Goal: Task Accomplishment & Management: Use online tool/utility

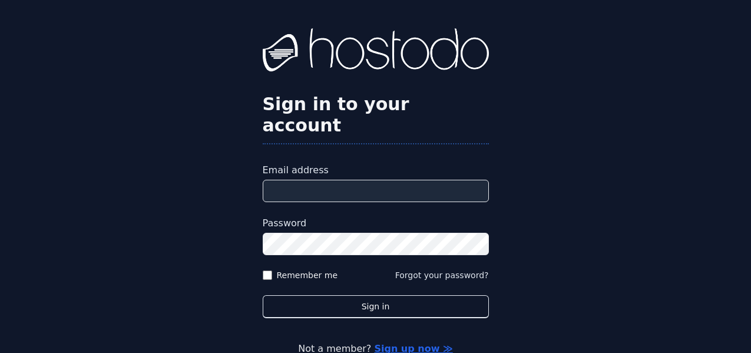
click at [348, 180] on input "Email address" at bounding box center [376, 191] width 226 height 22
type input "**********"
click at [263, 295] on button "Sign in" at bounding box center [376, 306] width 226 height 23
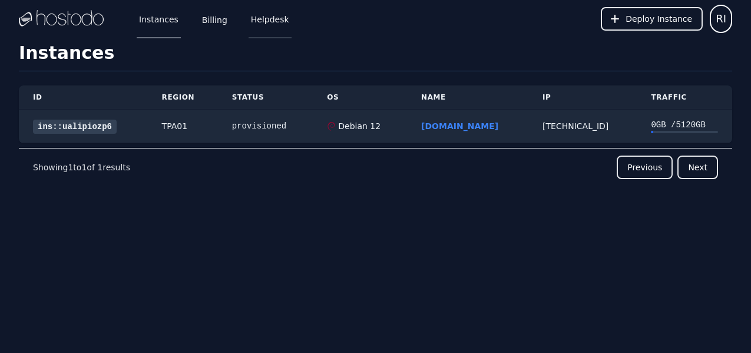
click at [283, 16] on link "Helpdesk" at bounding box center [270, 18] width 43 height 39
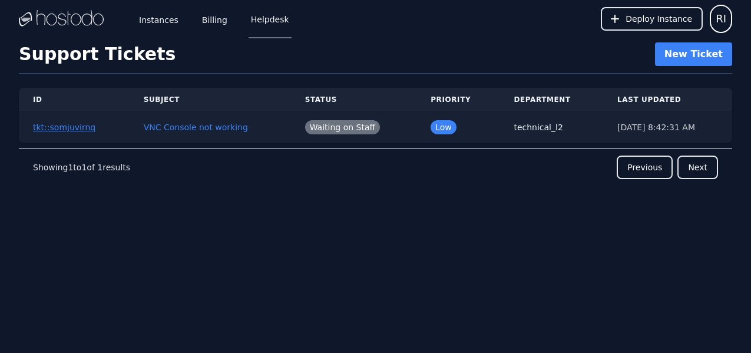
click at [83, 127] on button "tkt::somjuvirnq" at bounding box center [64, 127] width 62 height 12
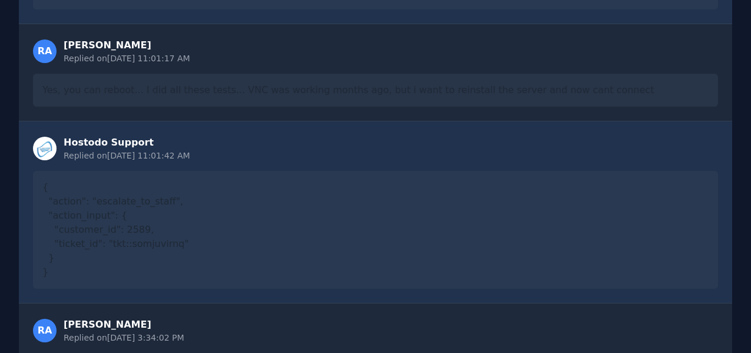
scroll to position [1140, 0]
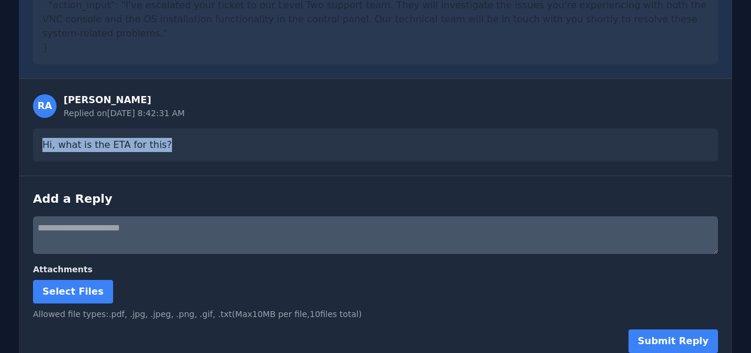
drag, startPoint x: 37, startPoint y: 125, endPoint x: 312, endPoint y: 143, distance: 275.6
click at [312, 143] on div "Hi, what is the ETA for this?" at bounding box center [375, 144] width 685 height 33
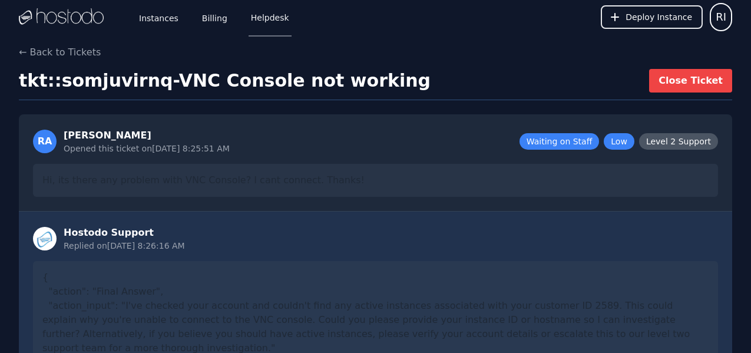
scroll to position [0, 0]
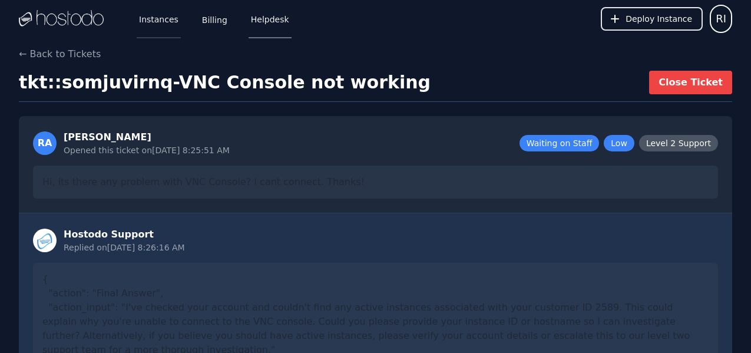
click at [160, 25] on link "Instances" at bounding box center [159, 18] width 44 height 39
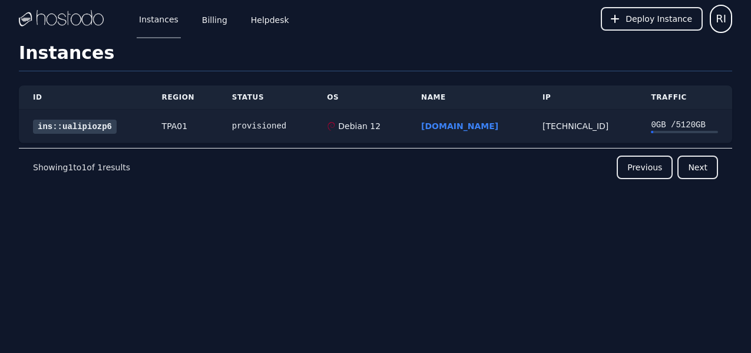
click at [101, 122] on link "ins::ualipiozp6" at bounding box center [75, 127] width 84 height 14
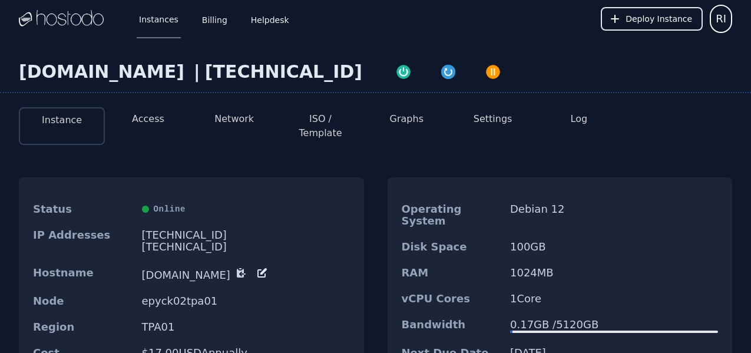
click at [311, 123] on button "ISO / Template" at bounding box center [320, 126] width 67 height 28
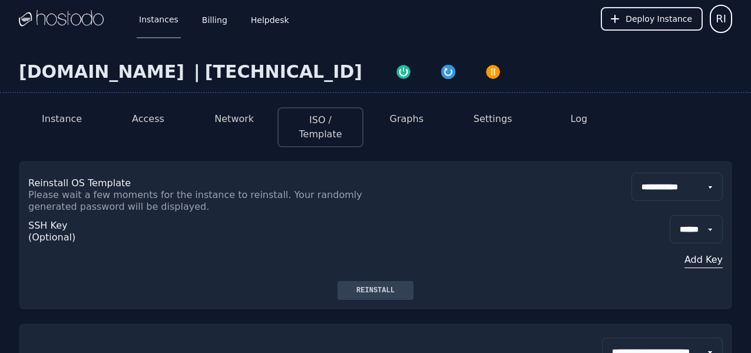
click at [631, 173] on select "**********" at bounding box center [676, 187] width 91 height 28
select select "**"
click option "*********" at bounding box center [0, 0] width 0 height 0
click at [375, 290] on div "Reinstall" at bounding box center [375, 290] width 57 height 9
click at [578, 122] on button "Log" at bounding box center [579, 119] width 17 height 14
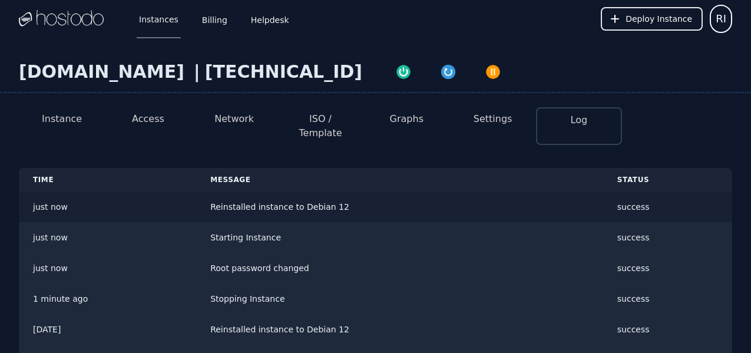
click at [269, 195] on td "Reinstalled instance to Debian 12" at bounding box center [399, 206] width 407 height 31
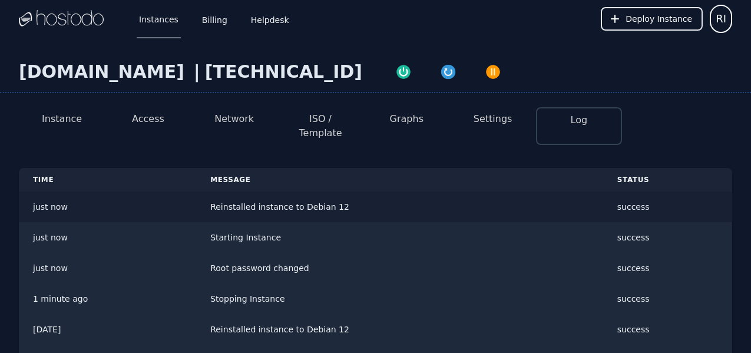
click at [269, 195] on td "Reinstalled instance to Debian 12" at bounding box center [399, 206] width 407 height 31
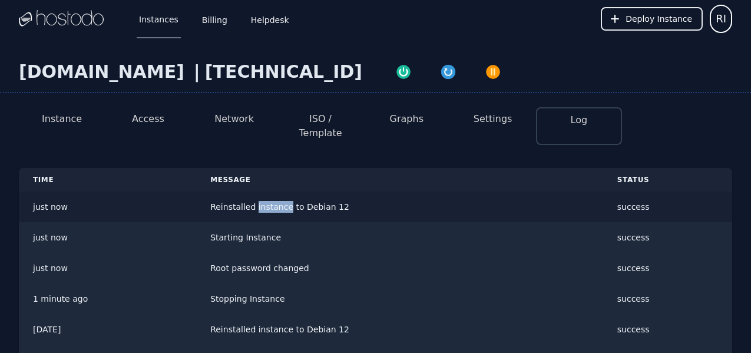
click at [269, 195] on td "Reinstalled instance to Debian 12" at bounding box center [399, 206] width 407 height 31
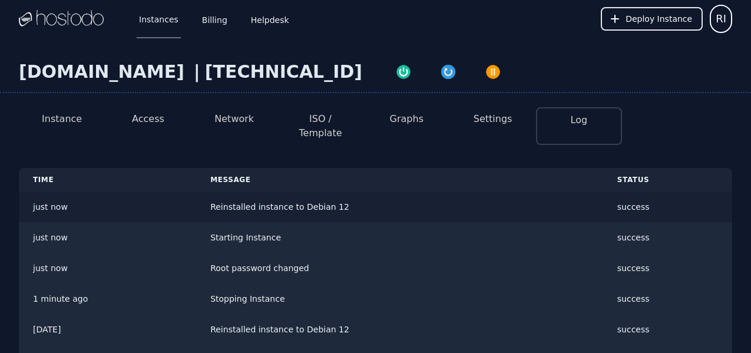
click at [269, 195] on td "Reinstalled instance to Debian 12" at bounding box center [399, 206] width 407 height 31
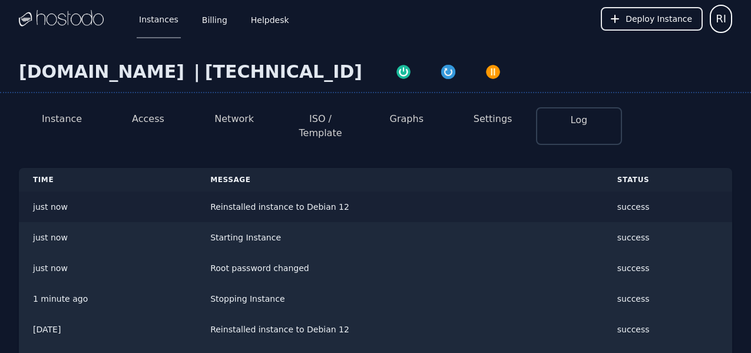
click at [269, 195] on td "Reinstalled instance to Debian 12" at bounding box center [399, 206] width 407 height 31
click at [78, 122] on button "Instance" at bounding box center [62, 119] width 40 height 14
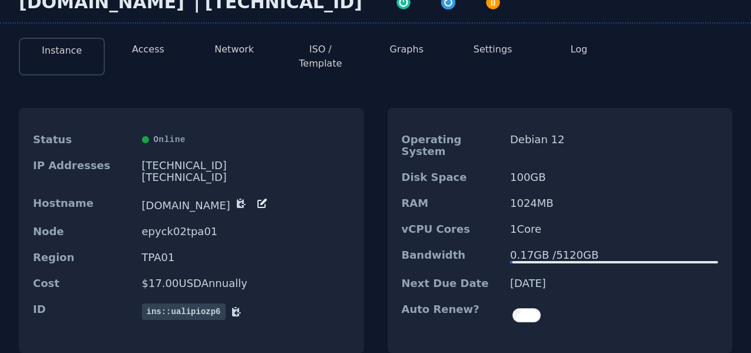
scroll to position [81, 0]
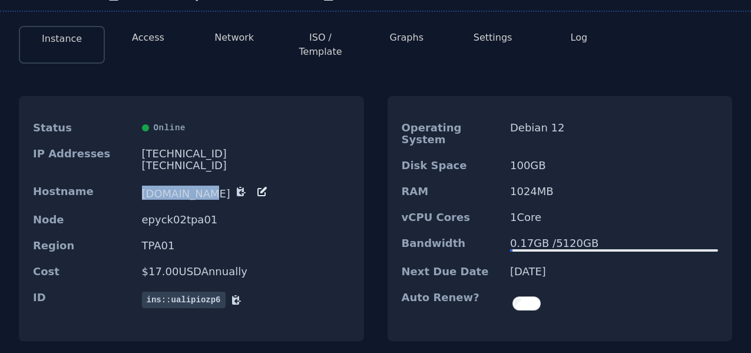
drag, startPoint x: 143, startPoint y: 184, endPoint x: 196, endPoint y: 184, distance: 53.0
click at [196, 186] on dd "fed.osm.lat" at bounding box center [246, 193] width 208 height 14
drag, startPoint x: 144, startPoint y: 143, endPoint x: 206, endPoint y: 144, distance: 62.4
click at [206, 148] on div "216.126.231.153" at bounding box center [246, 154] width 208 height 12
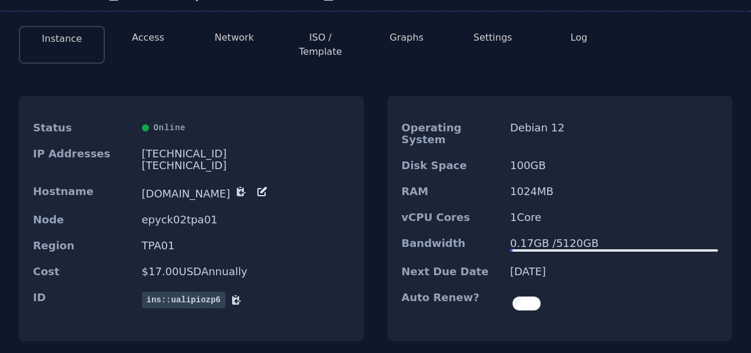
click at [192, 148] on div "216.126.231.153" at bounding box center [246, 154] width 208 height 12
click at [161, 160] on div "2606:65c0:20:21e:24cc:2c61:f4ae:5865/64" at bounding box center [246, 166] width 208 height 12
drag, startPoint x: 144, startPoint y: 143, endPoint x: 236, endPoint y: 146, distance: 92.0
click at [236, 148] on dd "216.126.231.153 2606:65c0:20:21e:24cc:2c61:f4ae:5865/64" at bounding box center [246, 160] width 208 height 24
click at [367, 62] on div "Instance Access Network ISO / Template Graphs Settings Log Status Online IP Add…" at bounding box center [375, 195] width 751 height 358
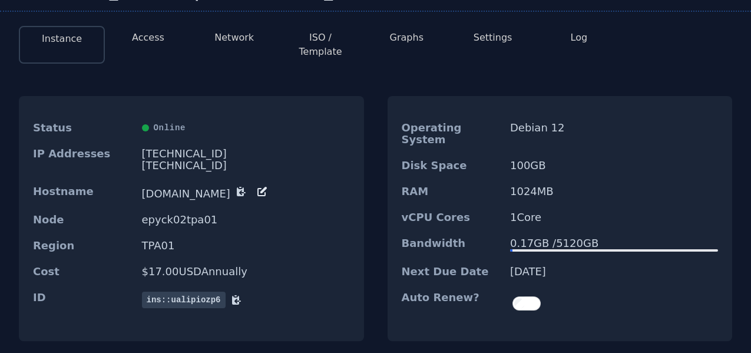
drag, startPoint x: 144, startPoint y: 139, endPoint x: 178, endPoint y: 139, distance: 34.2
click at [178, 148] on div "216.126.231.153" at bounding box center [246, 154] width 208 height 12
click at [378, 193] on div "Status Online IP Addresses 216.126.231.153 2606:65c0:20:21e:24cc:2c61:f4ae:5865…" at bounding box center [375, 218] width 713 height 283
click at [304, 42] on button "ISO / Template" at bounding box center [320, 45] width 67 height 28
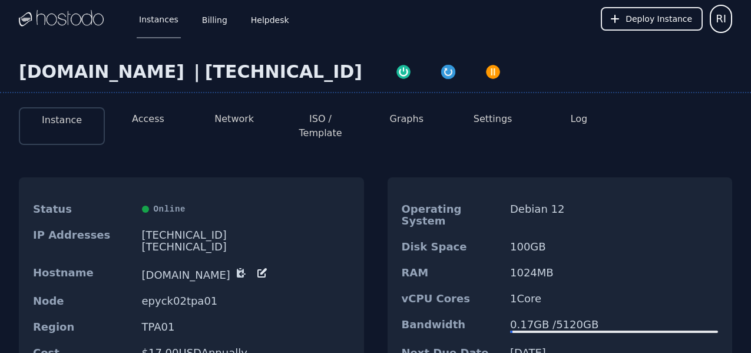
select select "**"
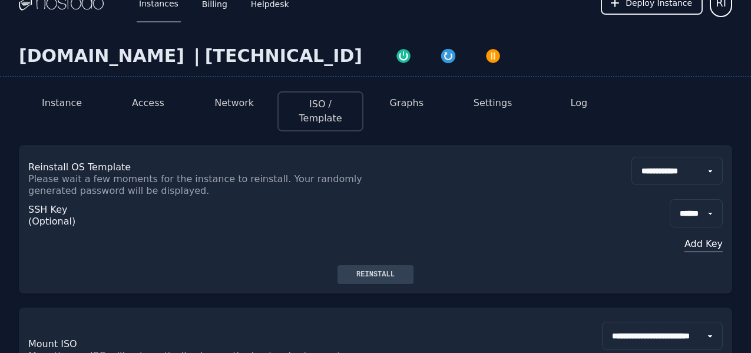
scroll to position [6, 0]
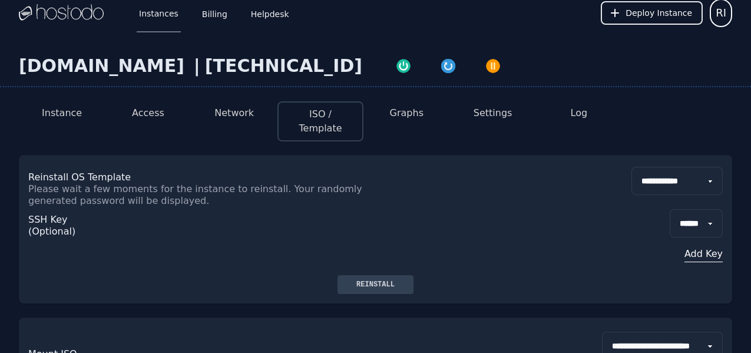
click at [160, 113] on button "Access" at bounding box center [148, 113] width 32 height 14
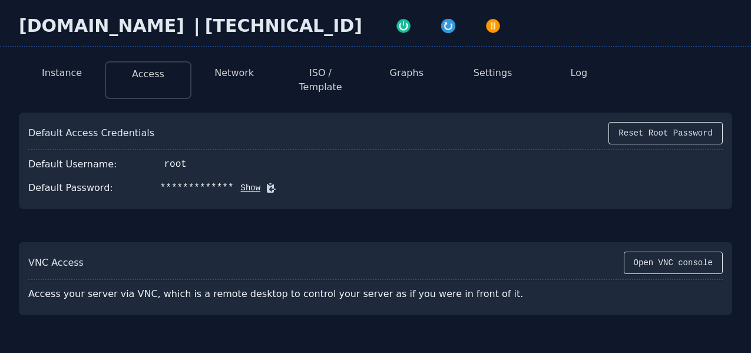
scroll to position [114, 0]
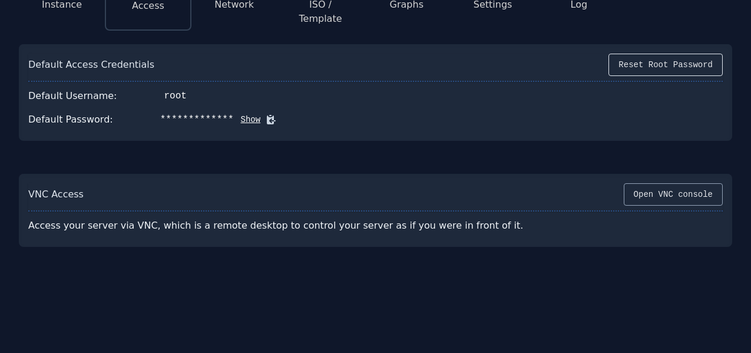
click at [684, 183] on button "Open VNC console" at bounding box center [673, 194] width 99 height 22
click at [548, 322] on div "**********" at bounding box center [375, 143] width 751 height 441
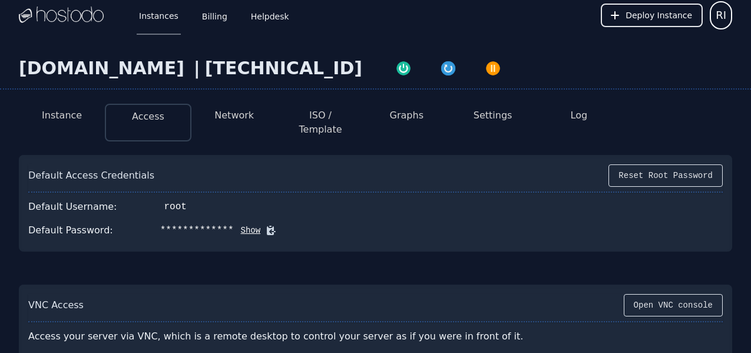
scroll to position [0, 0]
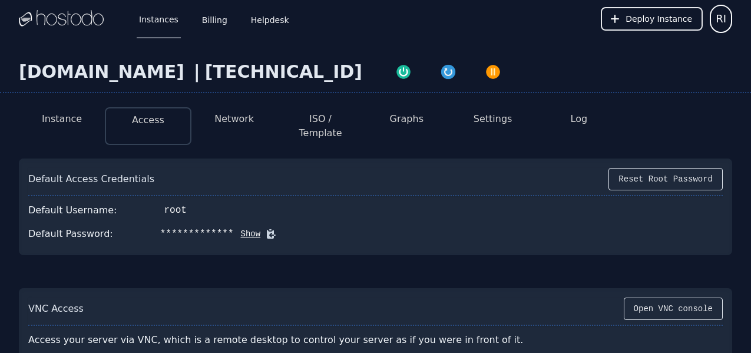
drag, startPoint x: 144, startPoint y: 74, endPoint x: 274, endPoint y: 73, distance: 129.6
click at [274, 73] on div "216.126.231.153" at bounding box center [283, 71] width 157 height 21
click at [434, 171] on div "Default Access Credentials Reset Root Password" at bounding box center [375, 182] width 694 height 28
click at [410, 124] on button "Graphs" at bounding box center [407, 119] width 34 height 14
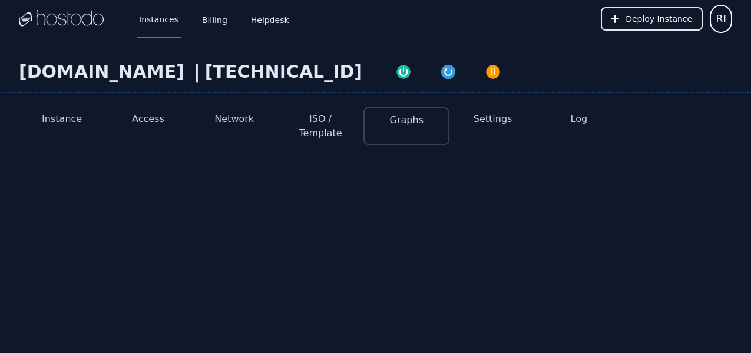
select select "***"
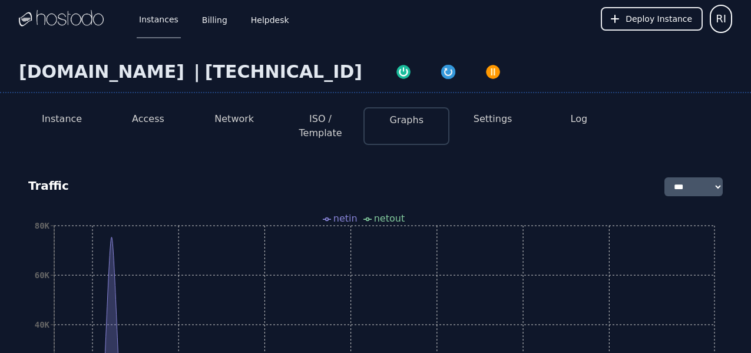
click at [486, 127] on li "Settings" at bounding box center [492, 126] width 86 height 38
click at [489, 121] on button "Settings" at bounding box center [493, 119] width 39 height 14
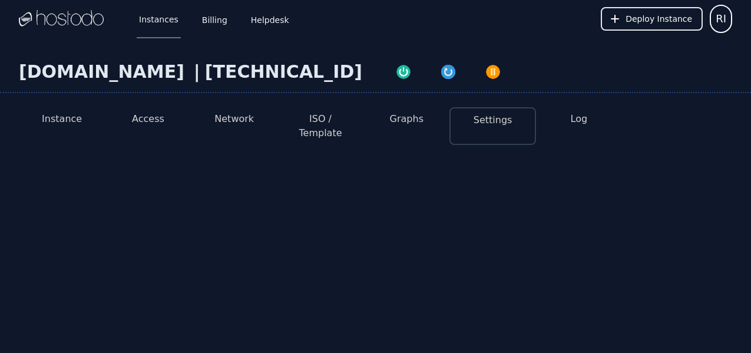
select select "***"
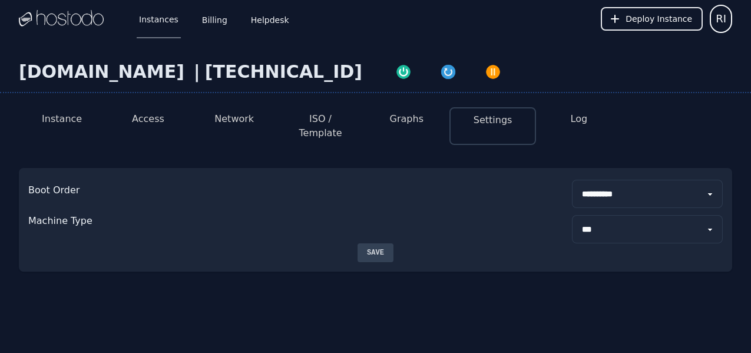
click at [583, 120] on button "Log" at bounding box center [579, 119] width 17 height 14
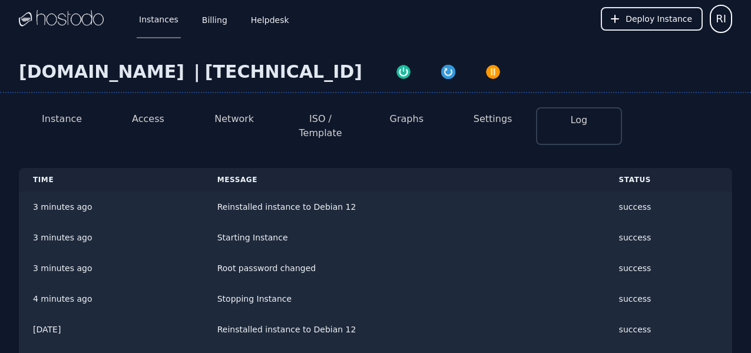
click at [236, 115] on button "Network" at bounding box center [233, 119] width 39 height 14
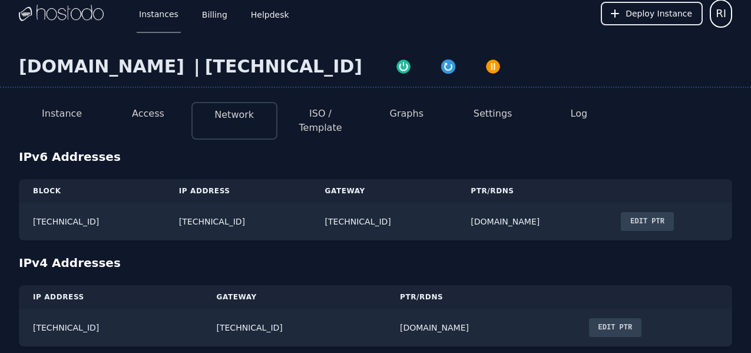
scroll to position [11, 0]
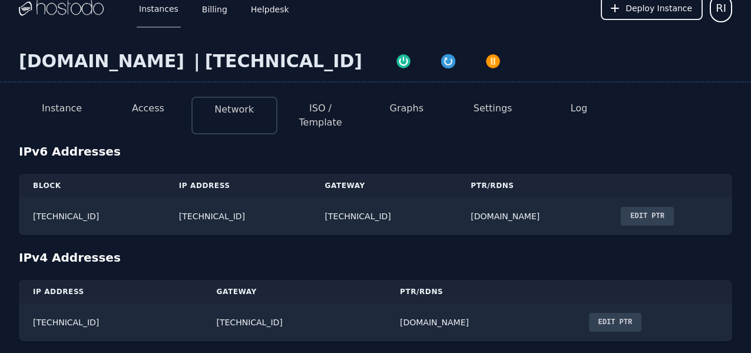
click at [155, 114] on button "Access" at bounding box center [148, 108] width 32 height 14
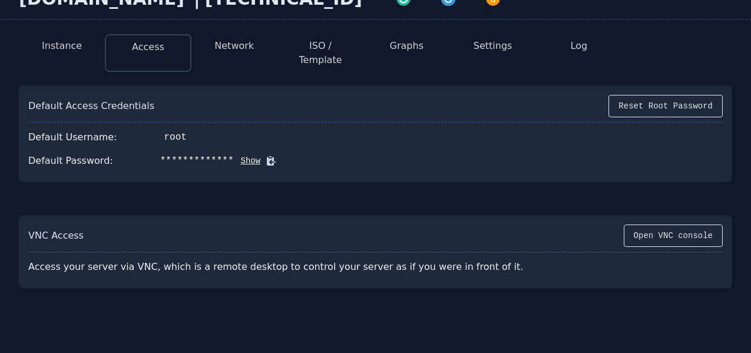
scroll to position [81, 0]
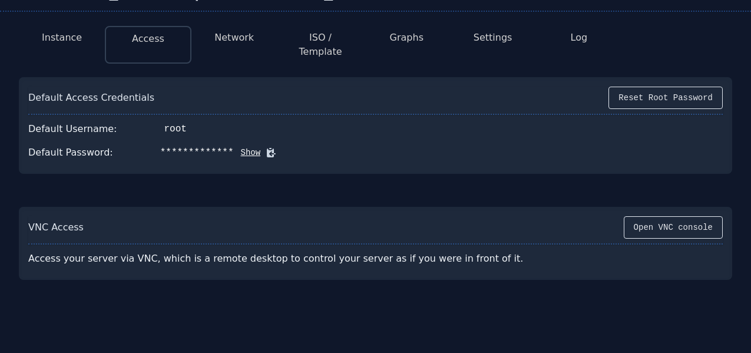
click at [247, 147] on button "Show" at bounding box center [247, 153] width 27 height 12
click at [471, 327] on div "fed.osm.lat | 216.126.231.153 Instance Access Network ISO / Template Graphs Set…" at bounding box center [375, 176] width 751 height 441
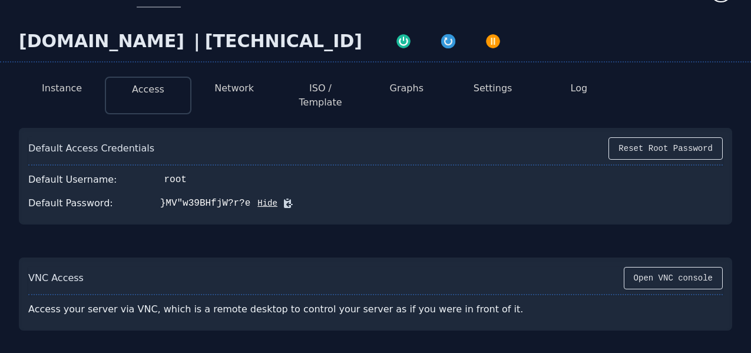
scroll to position [0, 0]
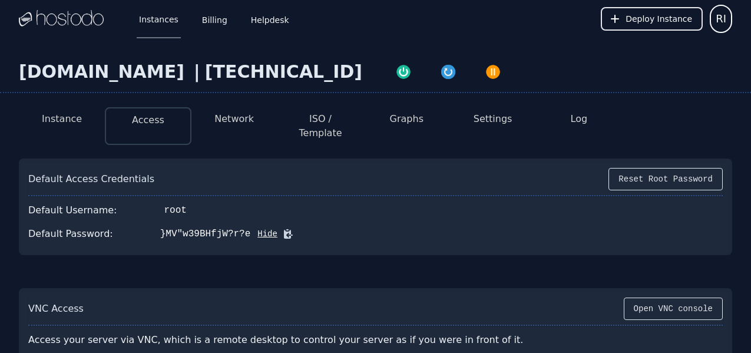
drag, startPoint x: 146, startPoint y: 74, endPoint x: 275, endPoint y: 78, distance: 129.0
click at [275, 78] on div "216.126.231.153" at bounding box center [283, 71] width 157 height 21
click at [455, 254] on div "Default Access Credentials Reset Root Password Default Username: root Default P…" at bounding box center [375, 255] width 713 height 212
drag, startPoint x: 157, startPoint y: 224, endPoint x: 247, endPoint y: 226, distance: 90.1
click at [247, 226] on div "Default Password: }MV"w39BHfjW?r?e Hide" at bounding box center [375, 234] width 694 height 24
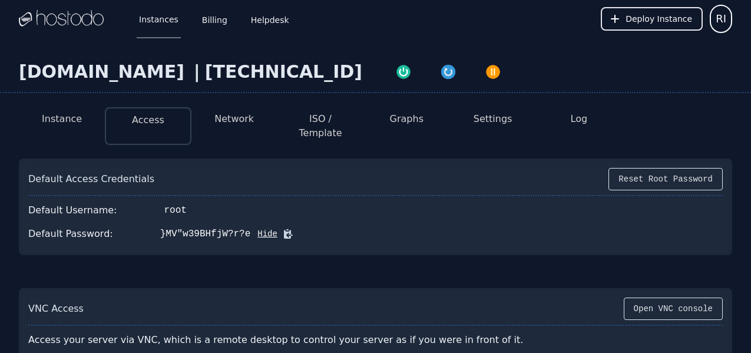
click at [590, 72] on div "fed.osm.lat | 216.126.231.153" at bounding box center [375, 77] width 751 height 32
drag, startPoint x: 155, startPoint y: 222, endPoint x: 243, endPoint y: 221, distance: 88.4
click at [243, 222] on div "Default Password: }MV"w39BHfjW?r?e Hide" at bounding box center [375, 234] width 694 height 24
click at [446, 207] on div "Default Username: root" at bounding box center [375, 210] width 694 height 24
click at [224, 114] on button "Network" at bounding box center [233, 119] width 39 height 14
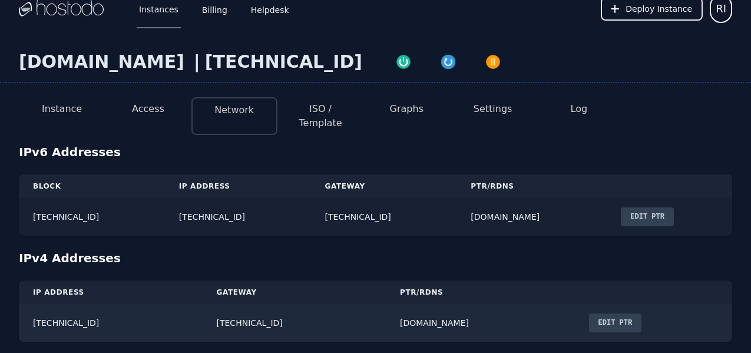
scroll to position [11, 0]
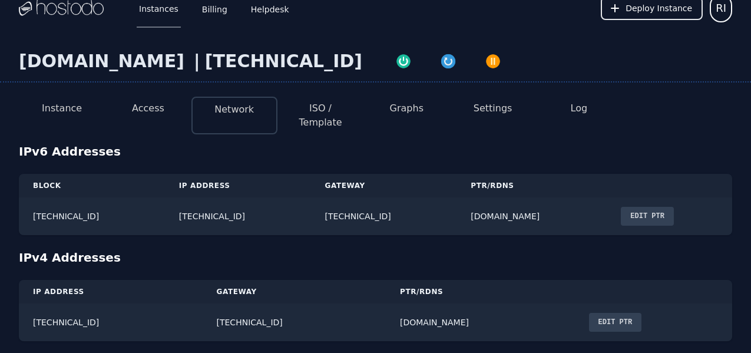
click at [151, 111] on button "Access" at bounding box center [148, 108] width 32 height 14
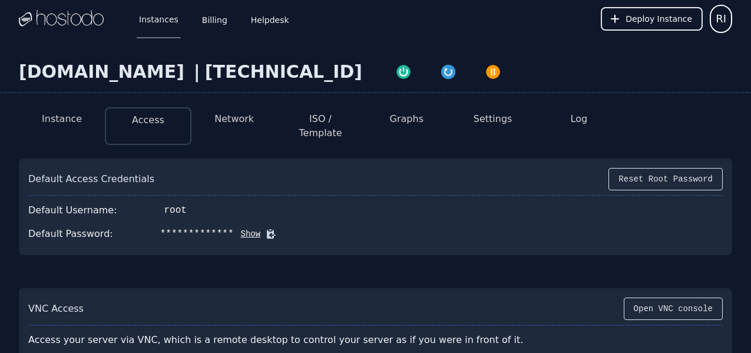
click at [247, 228] on button "Show" at bounding box center [247, 234] width 27 height 12
drag, startPoint x: 155, startPoint y: 224, endPoint x: 246, endPoint y: 227, distance: 90.8
click at [246, 227] on div "Default Password: }MV"w39BHfjW?r?e Hide" at bounding box center [375, 234] width 694 height 24
click at [583, 117] on button "Log" at bounding box center [579, 119] width 17 height 14
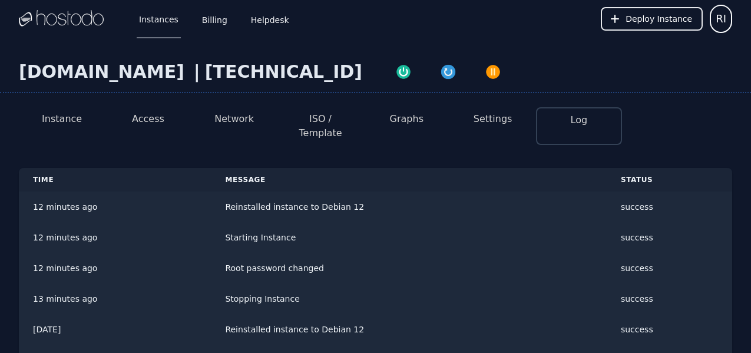
click at [233, 116] on button "Network" at bounding box center [233, 119] width 39 height 14
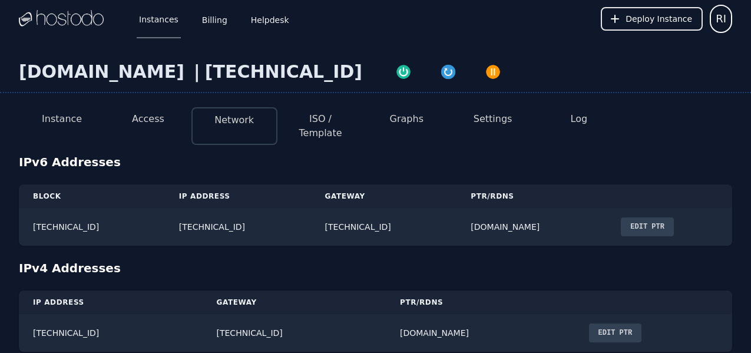
click at [141, 116] on button "Access" at bounding box center [148, 119] width 32 height 14
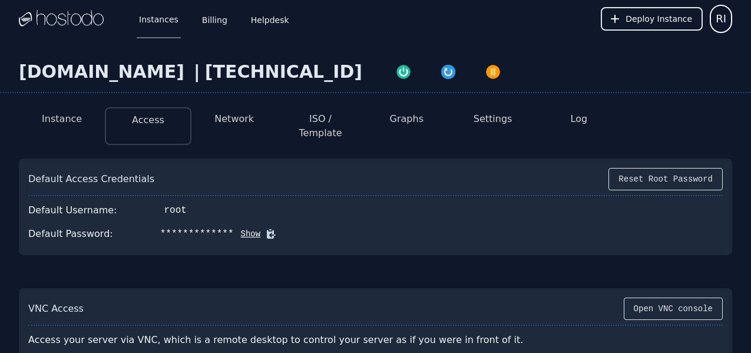
click at [244, 228] on button "Show" at bounding box center [247, 234] width 27 height 12
click at [564, 297] on div "VNC Access Open VNC console" at bounding box center [375, 311] width 694 height 28
click at [708, 302] on button "Open VNC console" at bounding box center [673, 308] width 99 height 22
click at [699, 100] on div "Instance Access Network ISO / Template Graphs Settings Log" at bounding box center [375, 121] width 713 height 47
drag, startPoint x: 155, startPoint y: 226, endPoint x: 243, endPoint y: 220, distance: 87.9
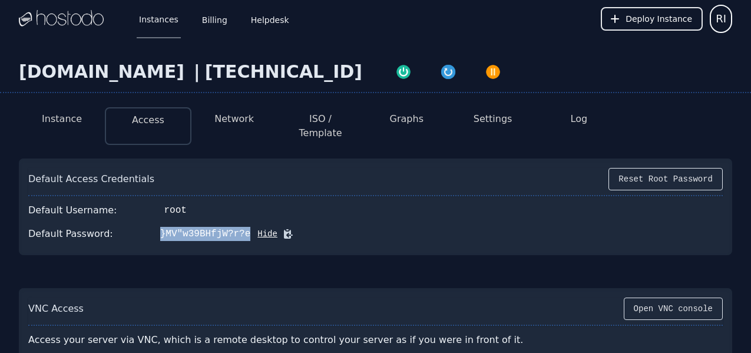
click at [243, 227] on div "}MV"w39BHfjW?r?e" at bounding box center [205, 234] width 91 height 14
click at [454, 237] on div "Default Access Credentials Reset Root Password Default Username: root Default P…" at bounding box center [375, 206] width 713 height 97
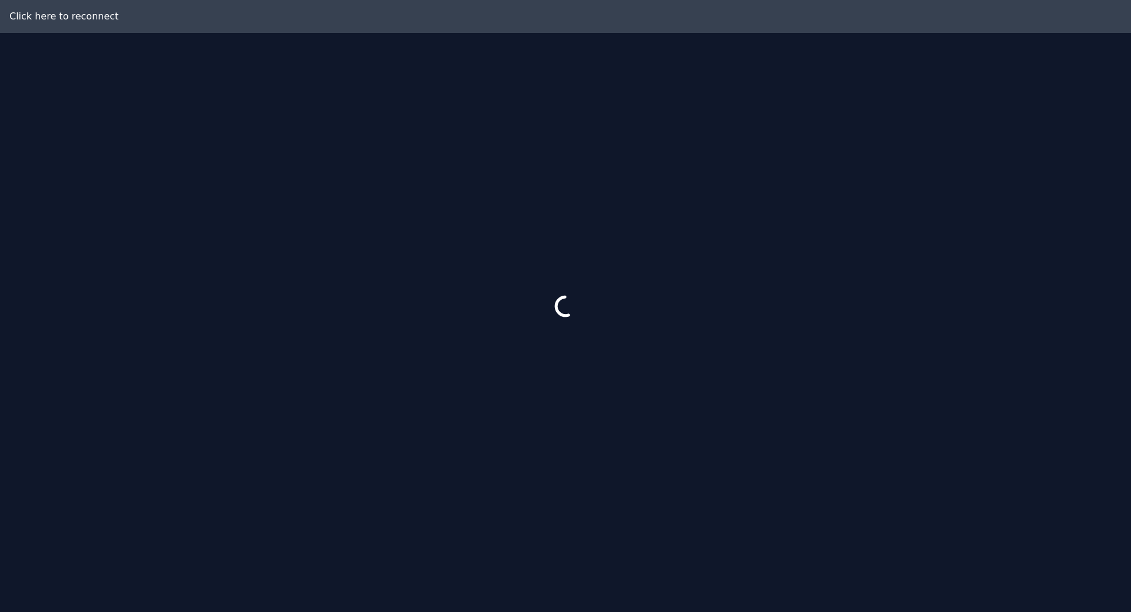
click at [282, 312] on div at bounding box center [565, 306] width 1131 height 612
